Goal: Contribute content: Add original content to the website for others to see

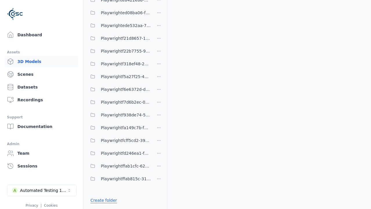
click at [102, 200] on link "Create folder" at bounding box center [103, 200] width 27 height 6
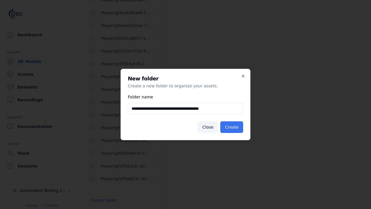
type input "**********"
click at [232, 127] on button "Create" at bounding box center [231, 127] width 23 height 12
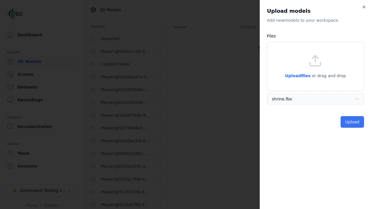
click at [353, 122] on button "Upload" at bounding box center [352, 122] width 23 height 12
